Goal: Task Accomplishment & Management: Use online tool/utility

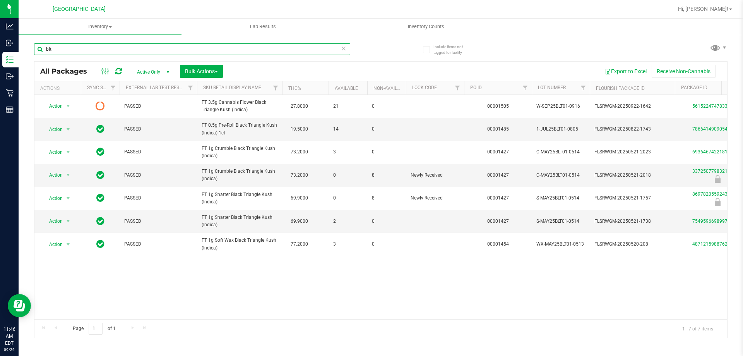
click at [129, 46] on input "blt" at bounding box center [192, 49] width 316 height 12
type input "2679347086337198"
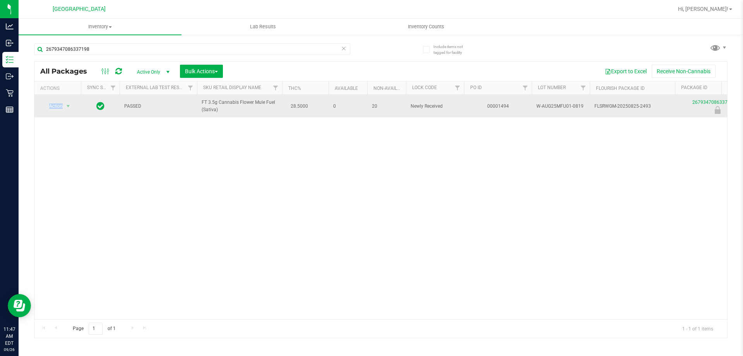
click at [63, 101] on td "Action Action Edit attributes Global inventory Locate package Package audit log…" at bounding box center [57, 106] width 46 height 22
click at [63, 102] on span "select" at bounding box center [68, 106] width 10 height 11
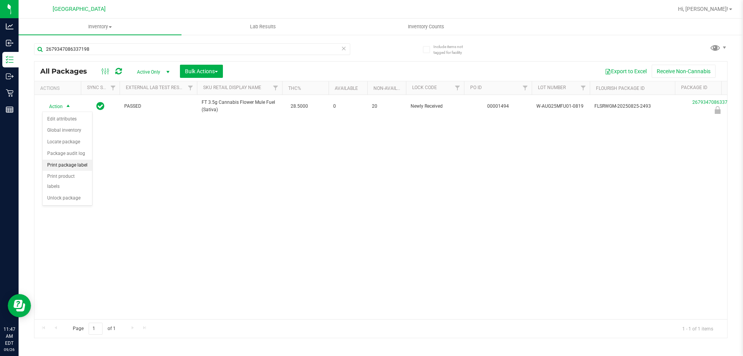
click at [79, 167] on li "Print package label" at bounding box center [68, 166] width 50 height 12
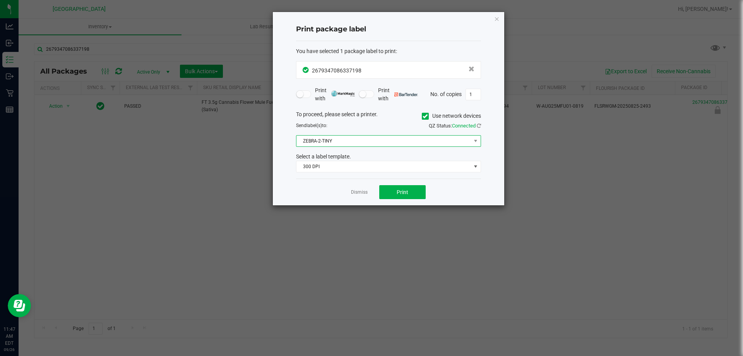
click at [336, 142] on span "ZEBRA-2-TINY" at bounding box center [384, 141] width 175 height 11
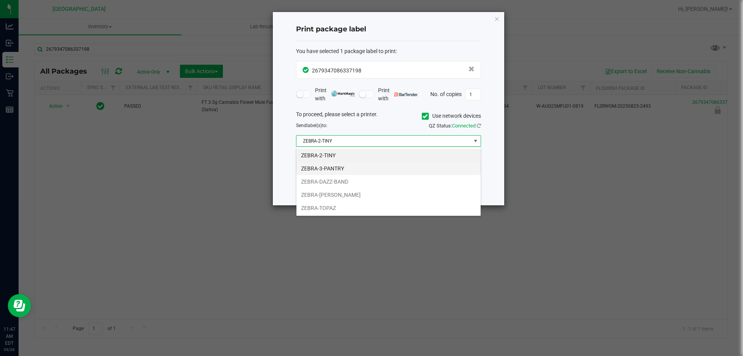
scroll to position [12, 185]
click at [345, 171] on li "ZEBRA-3-PANTRY" at bounding box center [389, 168] width 184 height 13
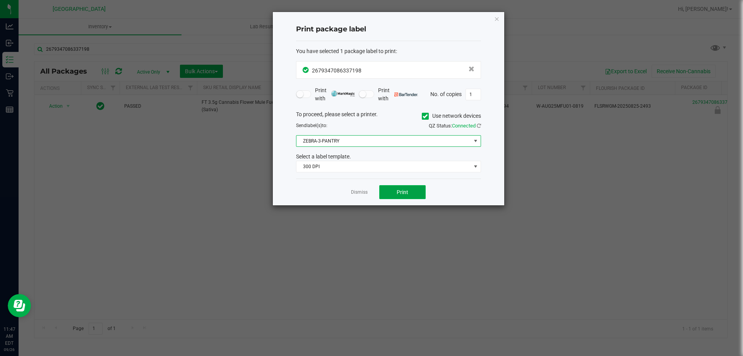
click at [403, 192] on span "Print" at bounding box center [403, 192] width 12 height 6
click at [400, 188] on button "Print" at bounding box center [402, 192] width 46 height 14
click at [398, 190] on span "Print" at bounding box center [403, 192] width 12 height 6
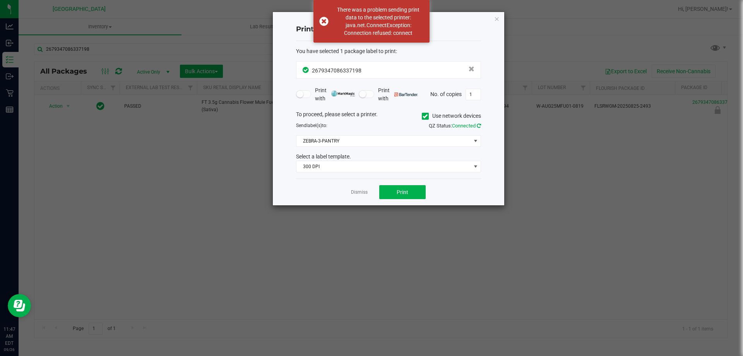
click at [480, 125] on icon at bounding box center [479, 125] width 4 height 5
click at [396, 187] on button "Print" at bounding box center [402, 192] width 46 height 14
